Goal: Obtain resource: Obtain resource

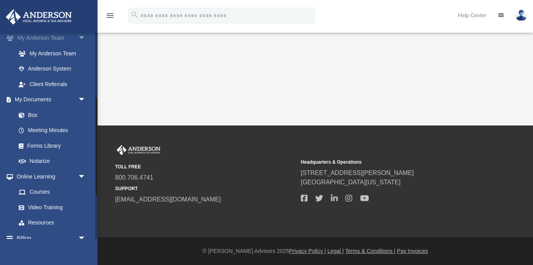
scroll to position [229, 0]
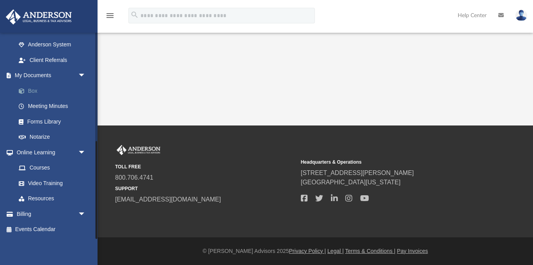
click at [31, 90] on link "Box" at bounding box center [54, 91] width 87 height 16
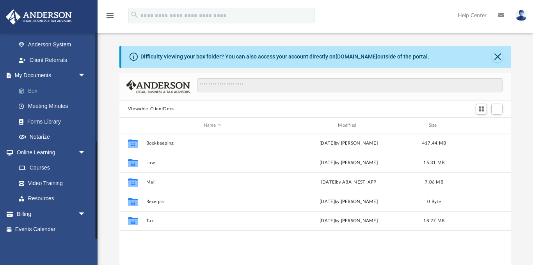
scroll to position [177, 392]
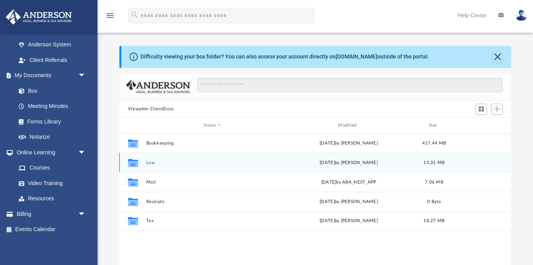
click at [150, 163] on button "Law" at bounding box center [212, 162] width 133 height 5
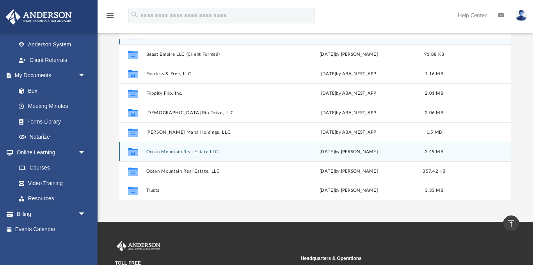
scroll to position [93, 0]
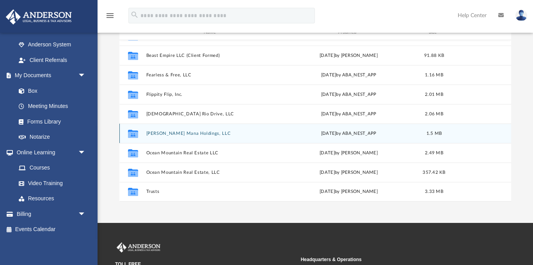
click at [189, 134] on button "[PERSON_NAME] Mana Holdings, LLC" at bounding box center [212, 133] width 133 height 5
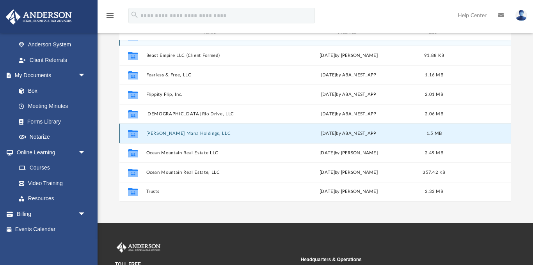
scroll to position [0, 0]
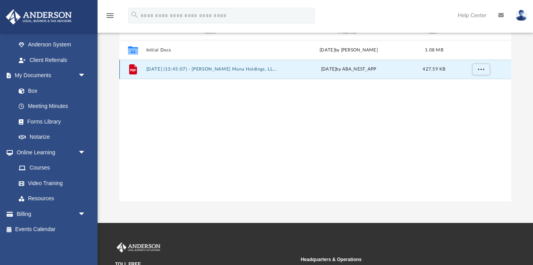
click at [177, 68] on button "[DATE] (13:45:07) - [PERSON_NAME] Mana Holdings, LLC - EIN Letter from IRS.pdf" at bounding box center [212, 69] width 133 height 5
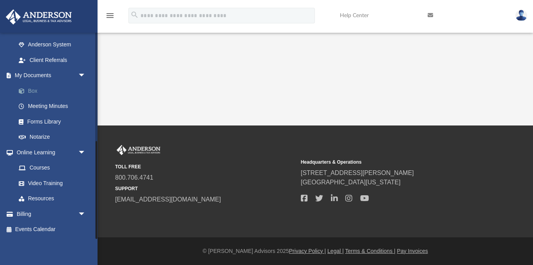
click at [33, 92] on link "Box" at bounding box center [54, 91] width 87 height 16
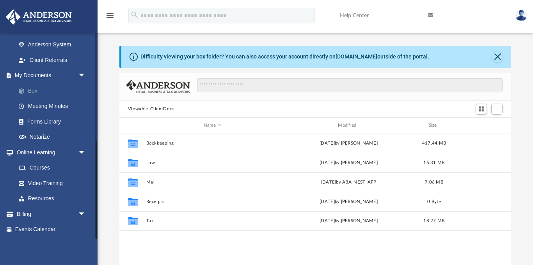
scroll to position [177, 392]
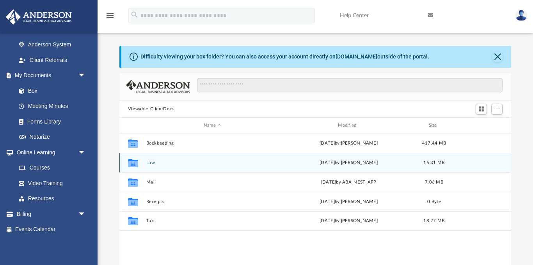
click at [149, 160] on button "Law" at bounding box center [212, 162] width 133 height 5
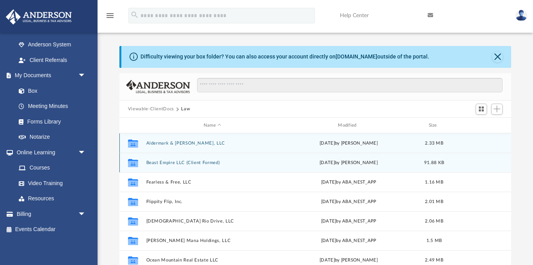
scroll to position [14, 0]
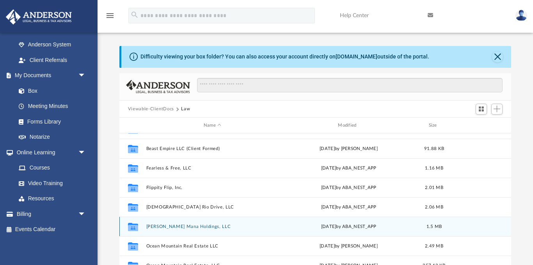
click at [188, 225] on button "[PERSON_NAME] Mana Holdings, LLC" at bounding box center [212, 226] width 133 height 5
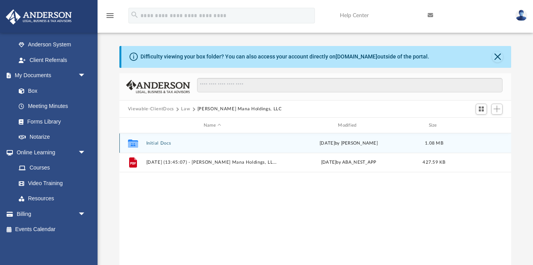
scroll to position [0, 0]
click at [164, 143] on button "Initial Docs" at bounding box center [212, 143] width 133 height 5
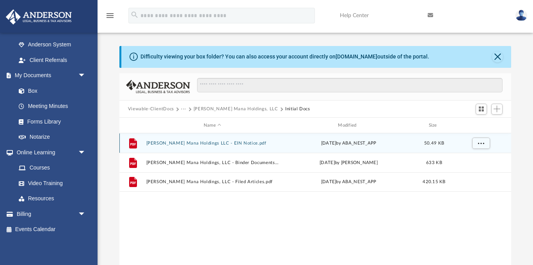
click at [216, 143] on button "[PERSON_NAME] Mana Holdings LLC - EIN Notice.pdf" at bounding box center [212, 143] width 133 height 5
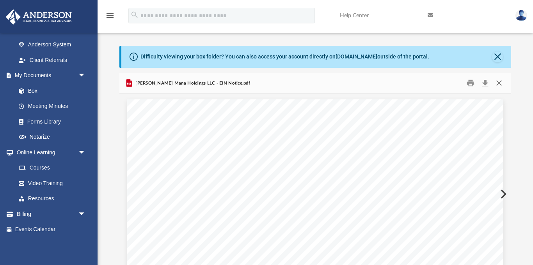
click at [499, 84] on button "Close" at bounding box center [499, 83] width 14 height 12
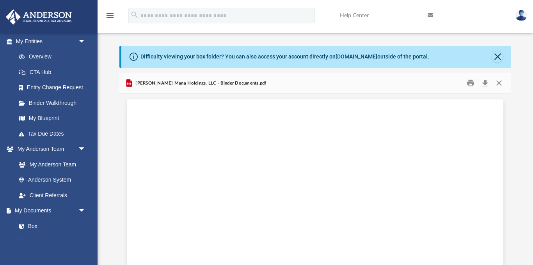
scroll to position [31985, 0]
